Goal: Task Accomplishment & Management: Use online tool/utility

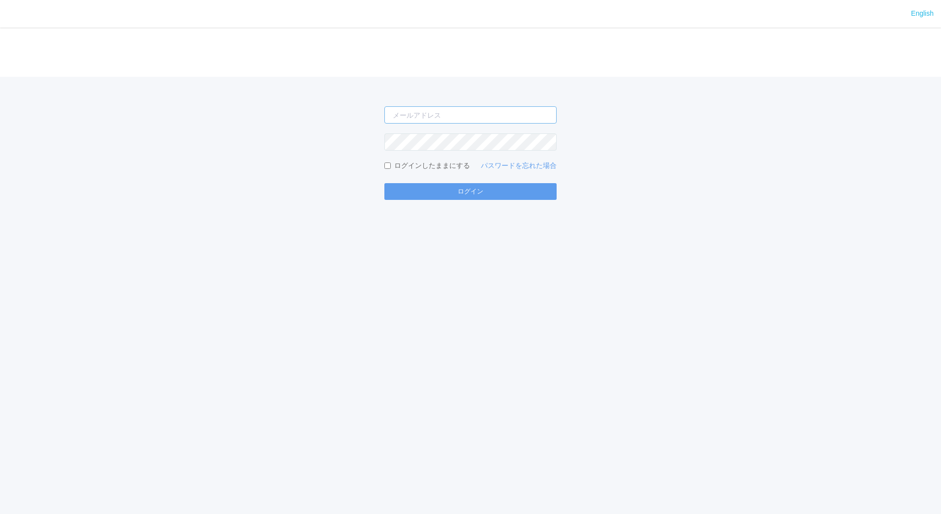
type input "[EMAIL_ADDRESS][DOMAIN_NAME]"
click at [482, 183] on form "[EMAIL_ADDRESS][DOMAIN_NAME] ログインしたままにする パスワードを忘れた場合 ログイン" at bounding box center [470, 152] width 172 height 93
click at [476, 186] on button "ログイン" at bounding box center [470, 191] width 172 height 17
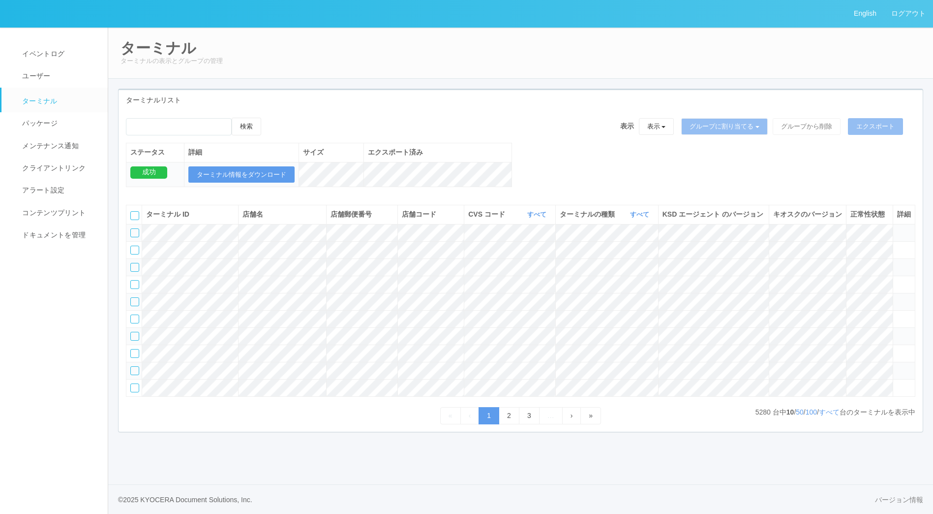
click at [898, 228] on icon at bounding box center [898, 228] width 0 height 0
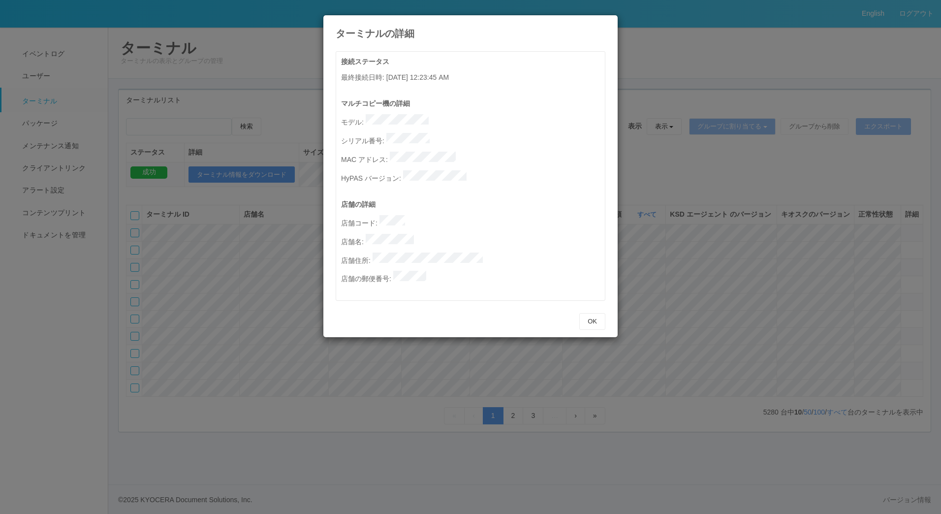
click at [588, 308] on div "OK" at bounding box center [470, 321] width 284 height 27
click at [591, 313] on button "OK" at bounding box center [592, 321] width 26 height 17
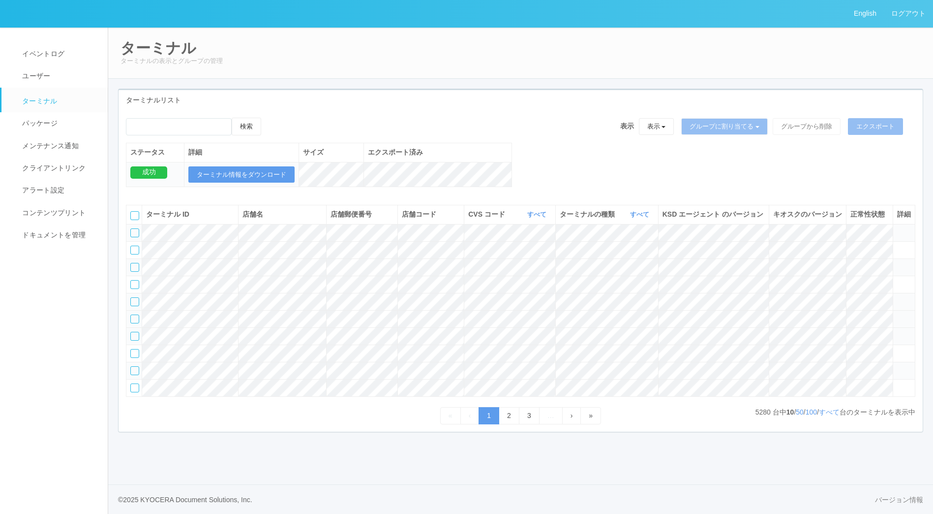
click at [898, 314] on icon at bounding box center [898, 314] width 0 height 0
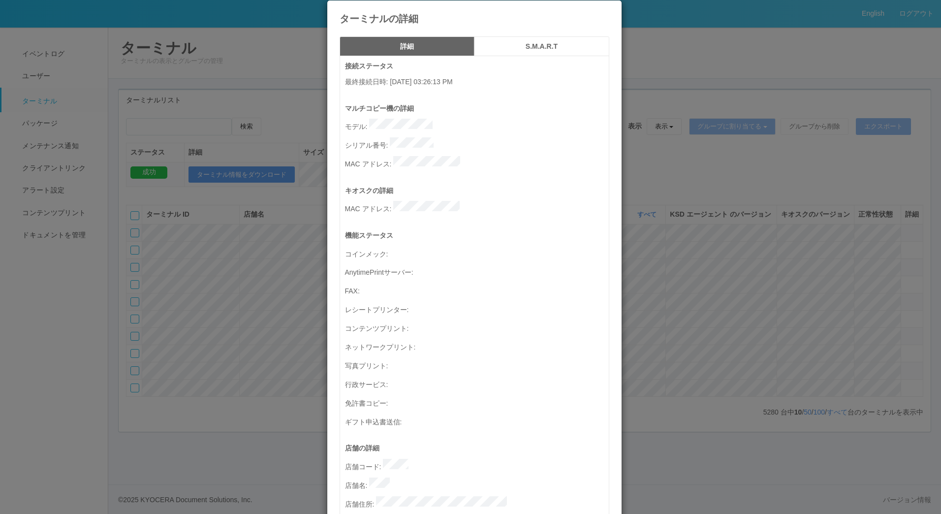
scroll to position [11, 0]
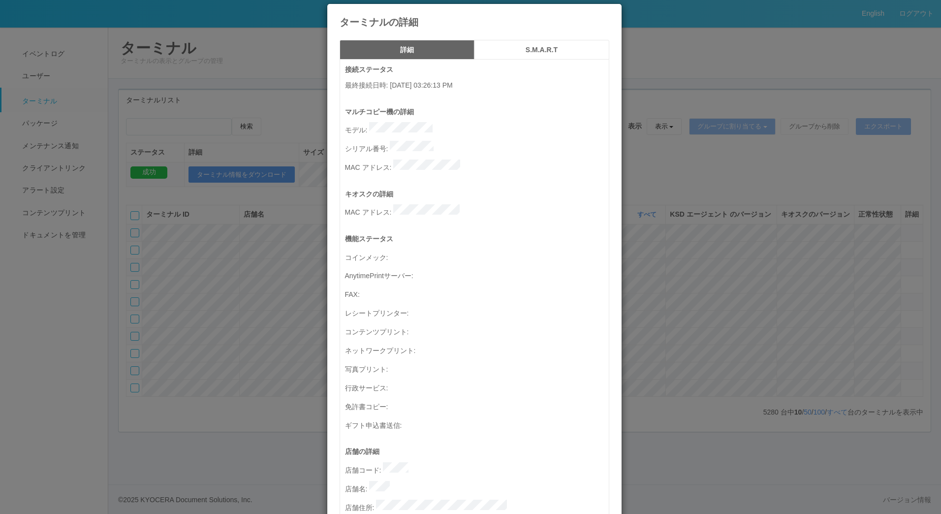
click at [518, 49] on h5 "S.M.A.R.T" at bounding box center [542, 49] width 128 height 7
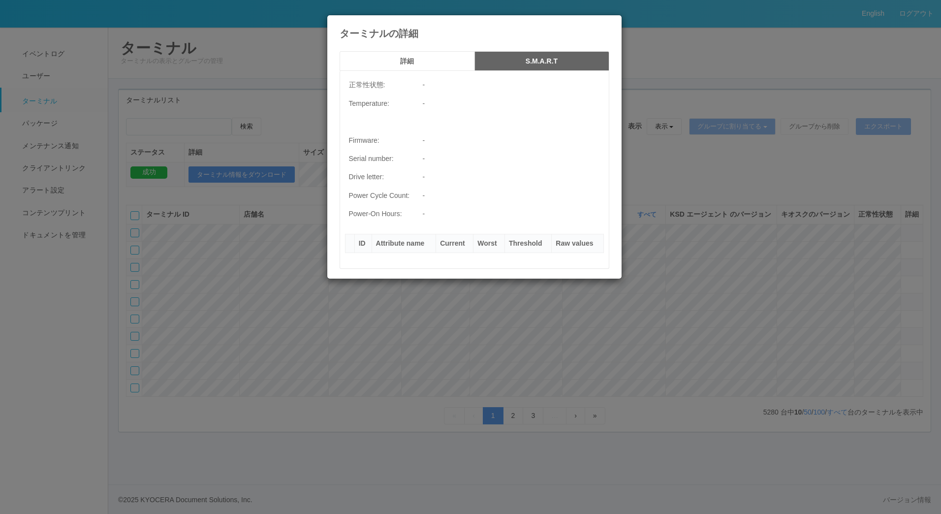
scroll to position [0, 0]
click at [437, 62] on h5 "詳細" at bounding box center [407, 61] width 128 height 7
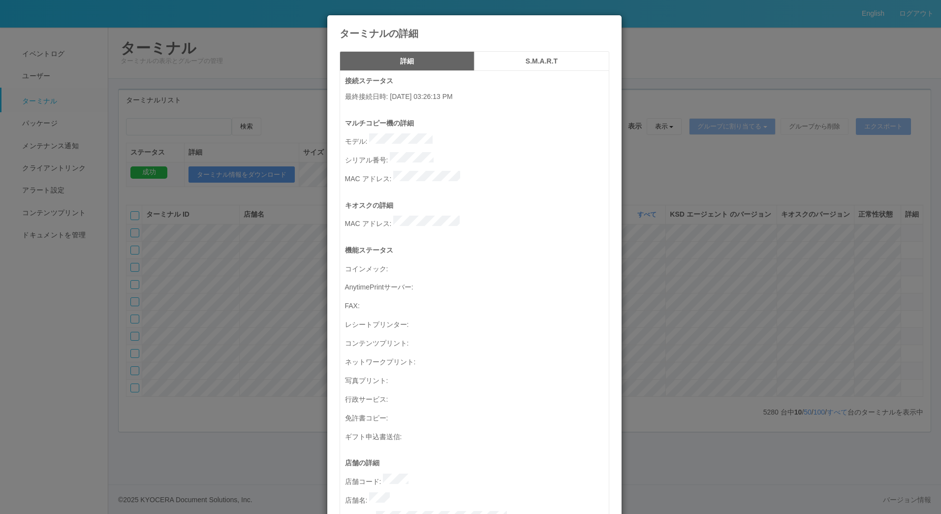
scroll to position [0, 0]
click at [594, 28] on h4 "ターミナルの詳細" at bounding box center [475, 33] width 270 height 11
click at [606, 27] on div "ターミナルの詳細" at bounding box center [474, 27] width 294 height 24
drag, startPoint x: 593, startPoint y: 27, endPoint x: 597, endPoint y: 23, distance: 5.6
click at [593, 26] on div "ターミナルの詳細" at bounding box center [474, 27] width 294 height 24
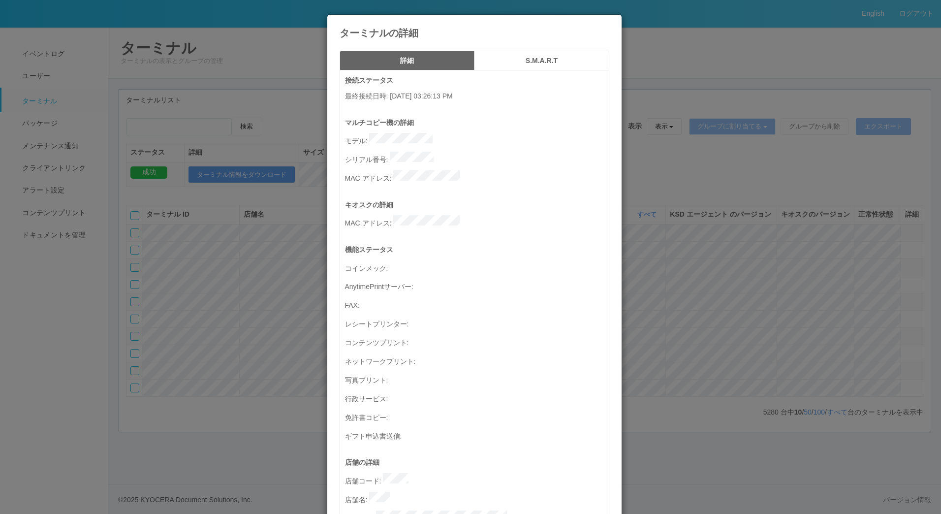
click at [603, 22] on div "ターミナルの詳細" at bounding box center [474, 27] width 294 height 24
click at [609, 22] on icon at bounding box center [609, 22] width 0 height 0
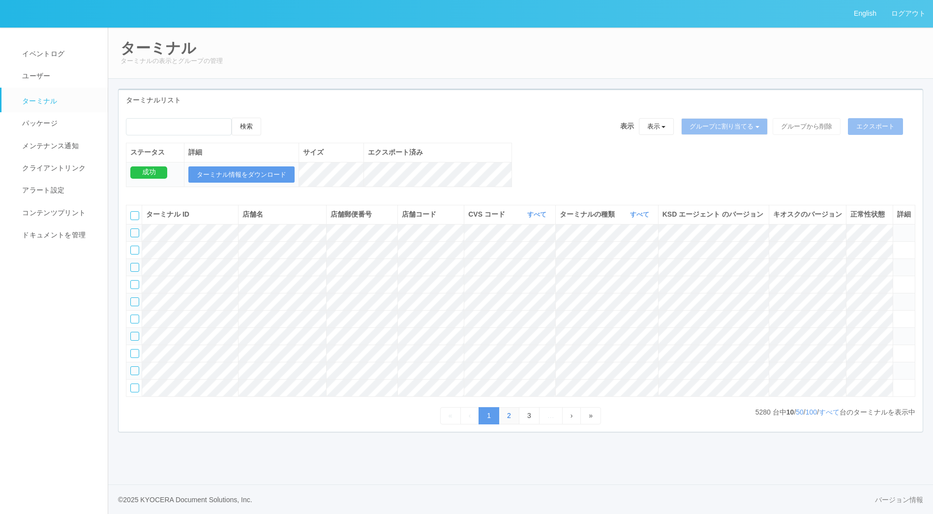
click at [507, 424] on link "2" at bounding box center [509, 415] width 21 height 17
click at [898, 332] on icon at bounding box center [898, 332] width 0 height 0
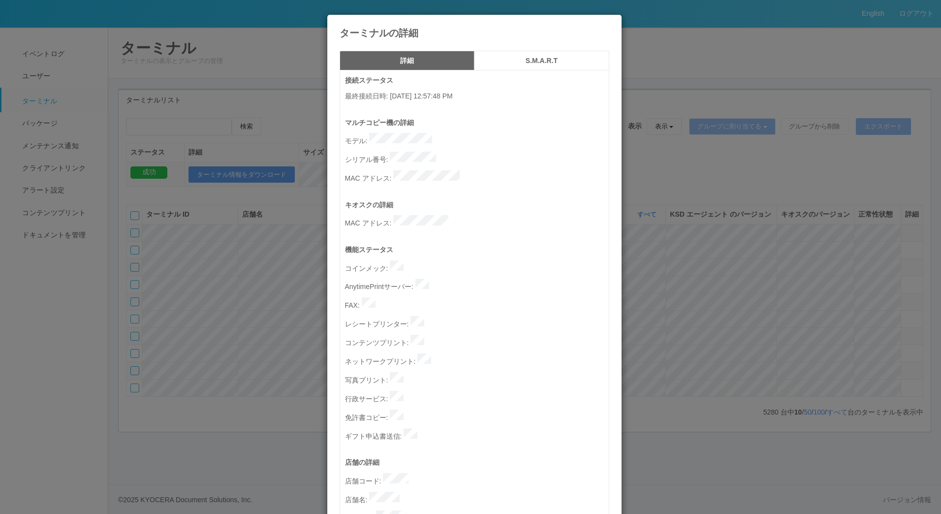
click at [609, 22] on icon at bounding box center [609, 22] width 0 height 0
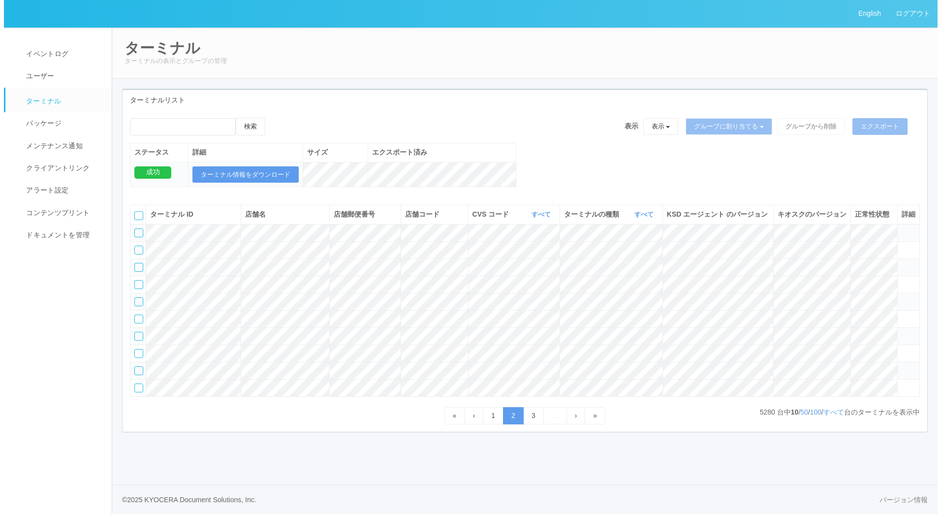
scroll to position [26, 0]
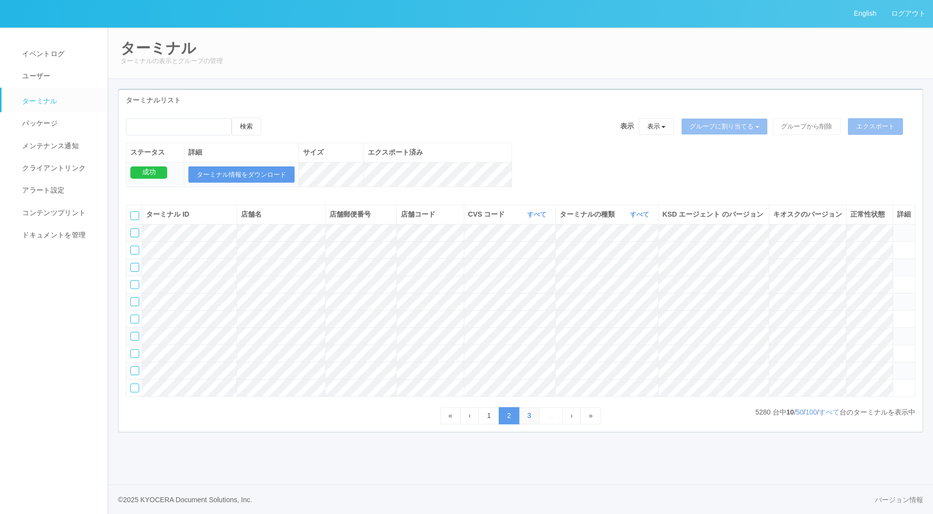
click at [532, 424] on link "3" at bounding box center [529, 415] width 21 height 17
click at [533, 424] on link "4" at bounding box center [529, 415] width 21 height 17
click at [908, 362] on td at bounding box center [904, 352] width 22 height 17
click at [898, 349] on icon at bounding box center [898, 349] width 0 height 0
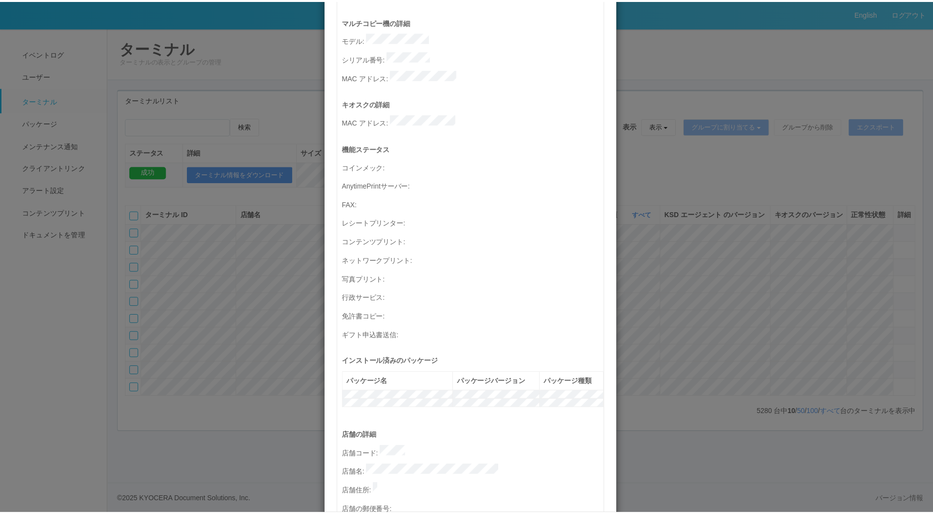
scroll to position [0, 0]
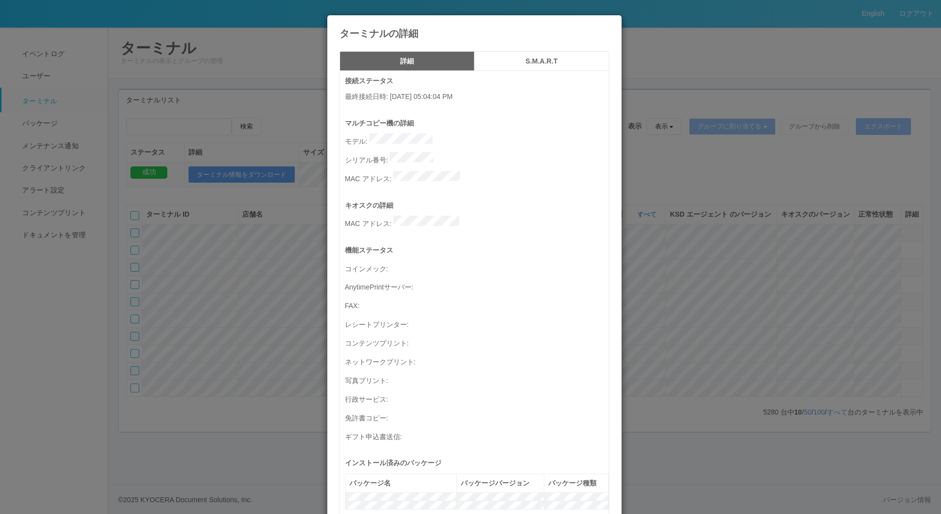
click at [609, 23] on icon at bounding box center [609, 23] width 0 height 0
